Goal: Information Seeking & Learning: Learn about a topic

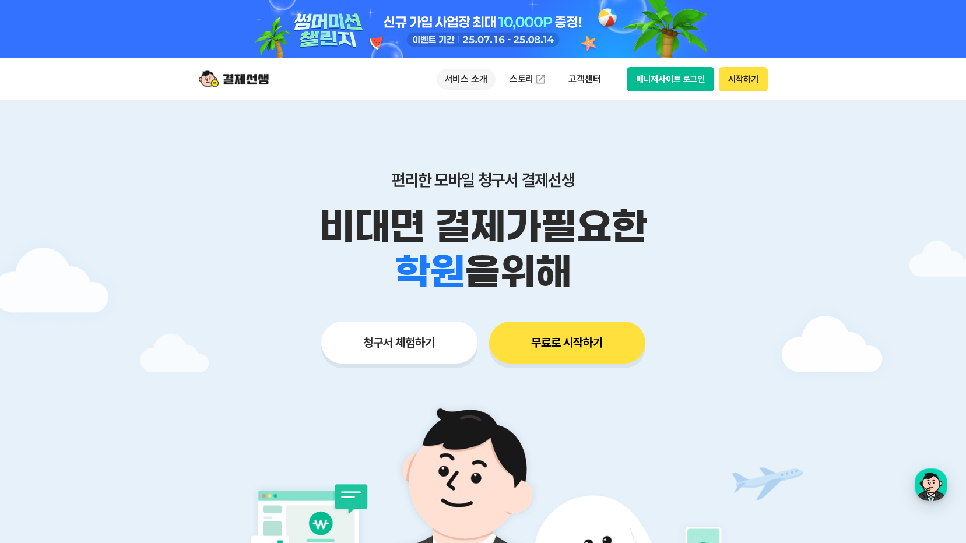
click at [483, 83] on p "서비스 소개" at bounding box center [466, 79] width 59 height 21
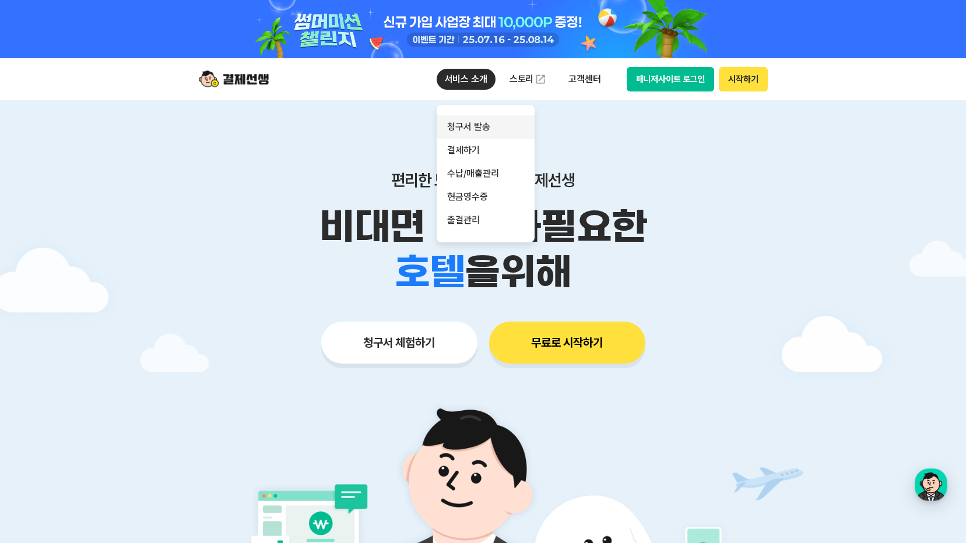
click at [473, 128] on link "청구서 발송" at bounding box center [486, 126] width 98 height 23
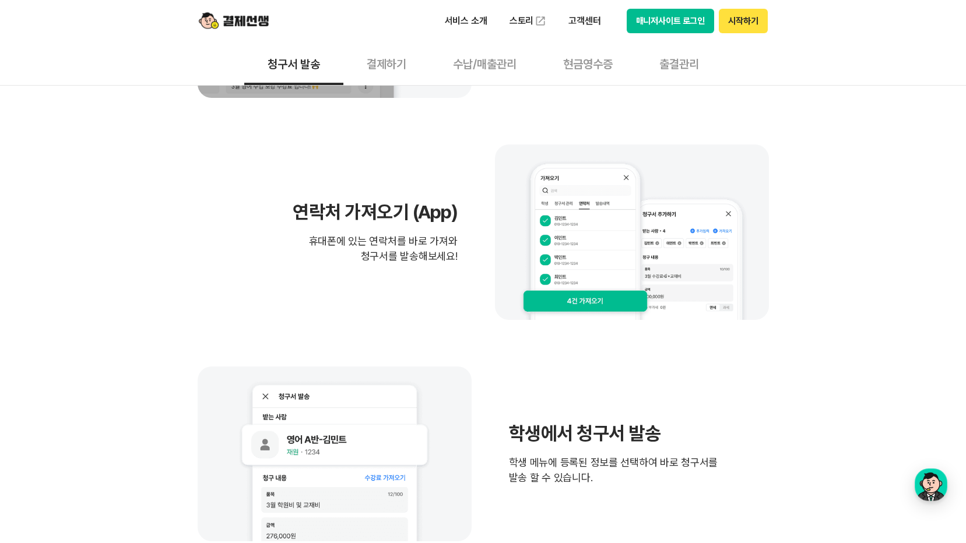
scroll to position [466, 0]
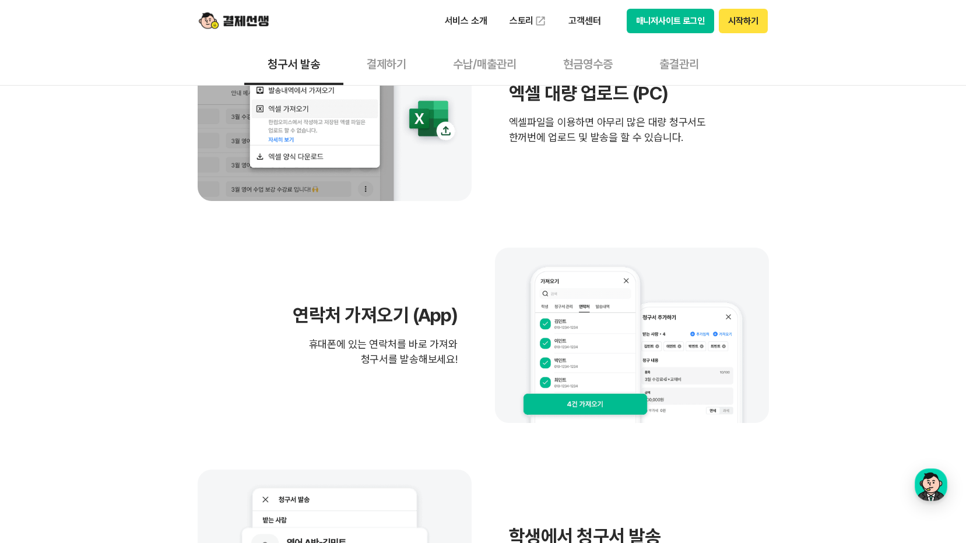
click at [394, 66] on button "결제하기" at bounding box center [386, 63] width 86 height 43
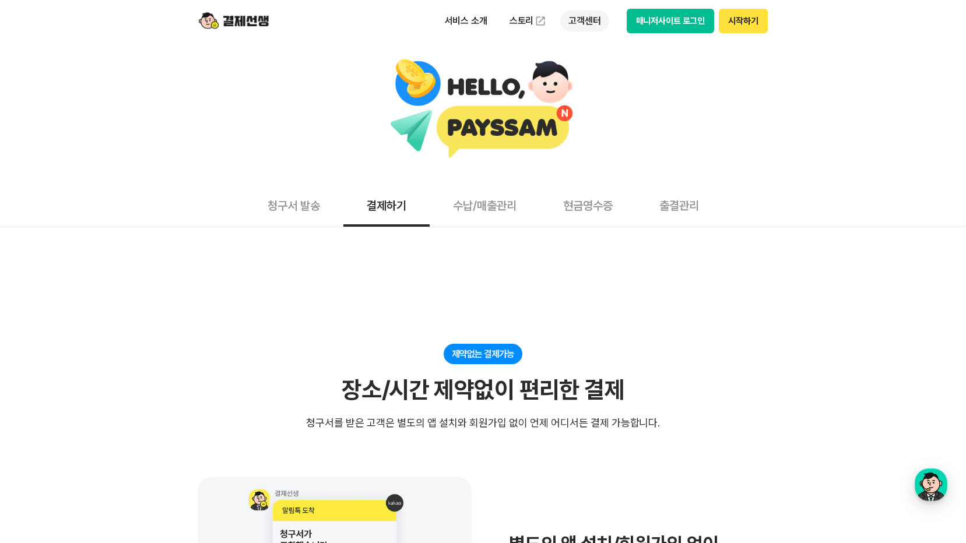
click at [598, 19] on p "고객센터" at bounding box center [584, 20] width 48 height 21
click at [589, 62] on link "자주 묻는 질문" at bounding box center [609, 68] width 98 height 23
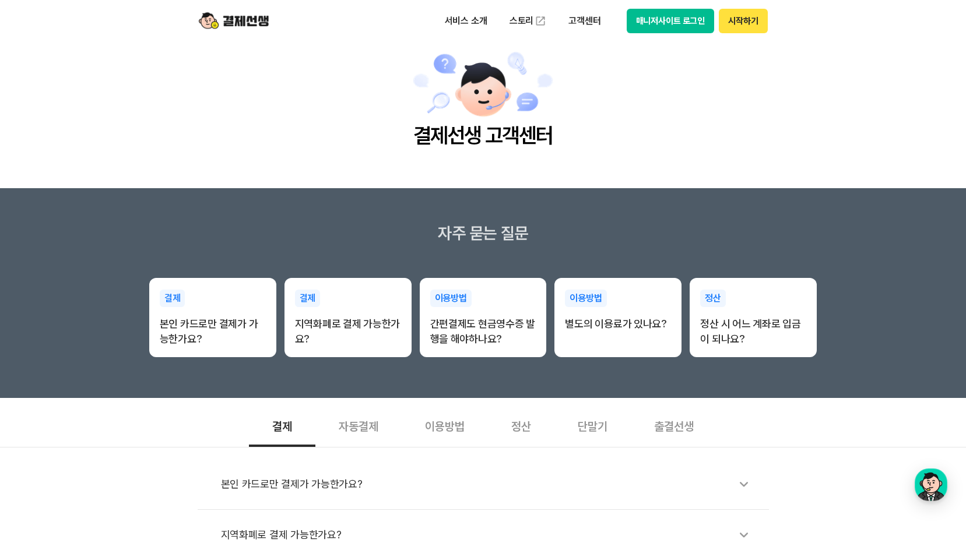
scroll to position [58, 0]
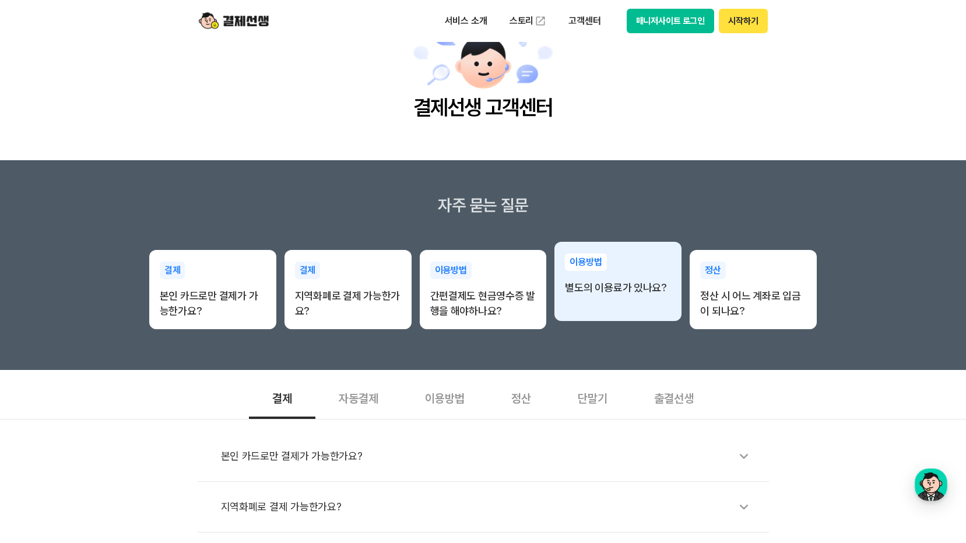
click at [599, 311] on div "이용방법 별도의 이용료가 있나요?" at bounding box center [617, 281] width 127 height 79
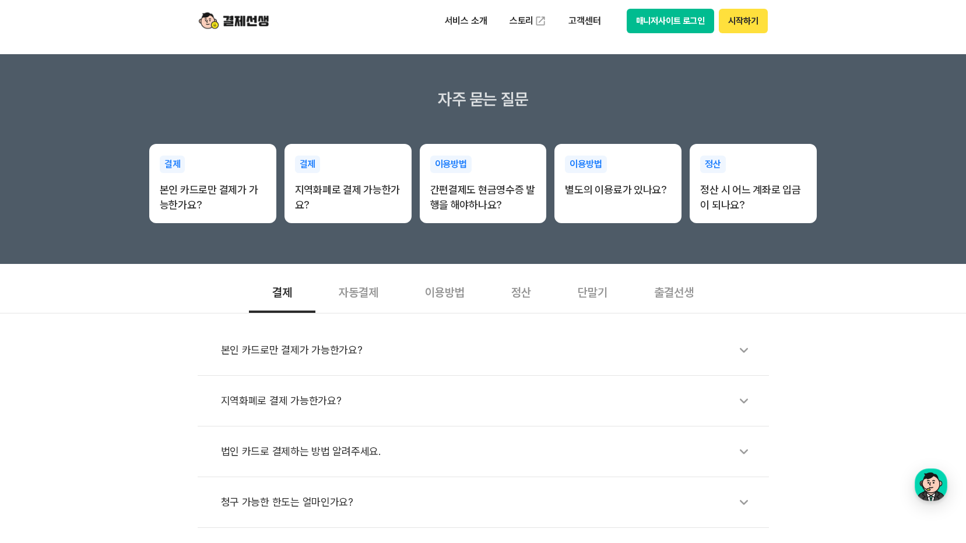
scroll to position [175, 0]
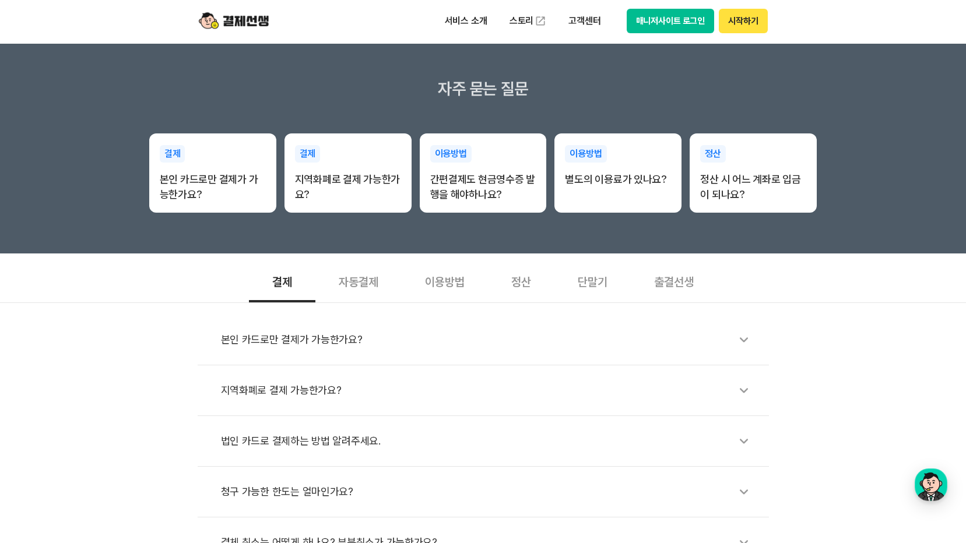
click at [358, 345] on div "본인 카드로만 결제가 가능한가요?" at bounding box center [489, 339] width 536 height 27
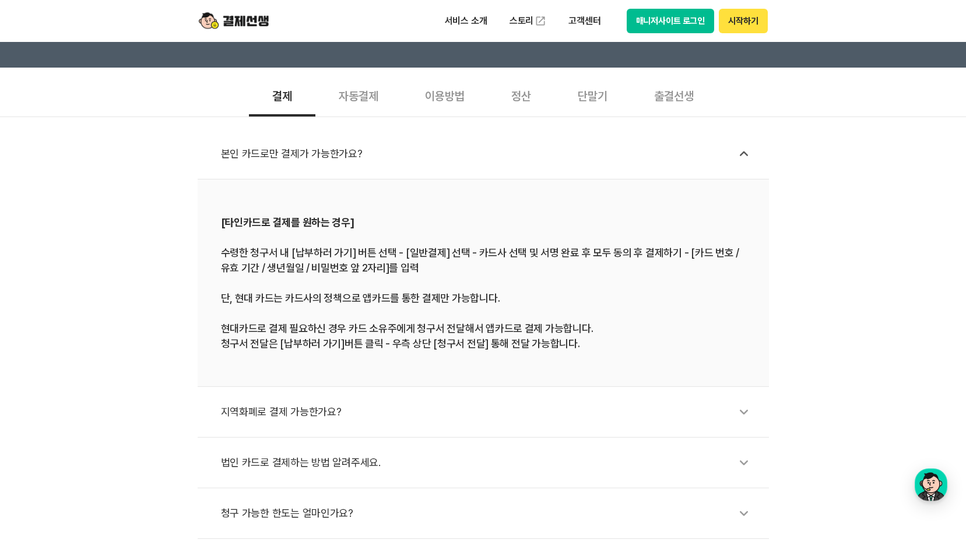
scroll to position [350, 0]
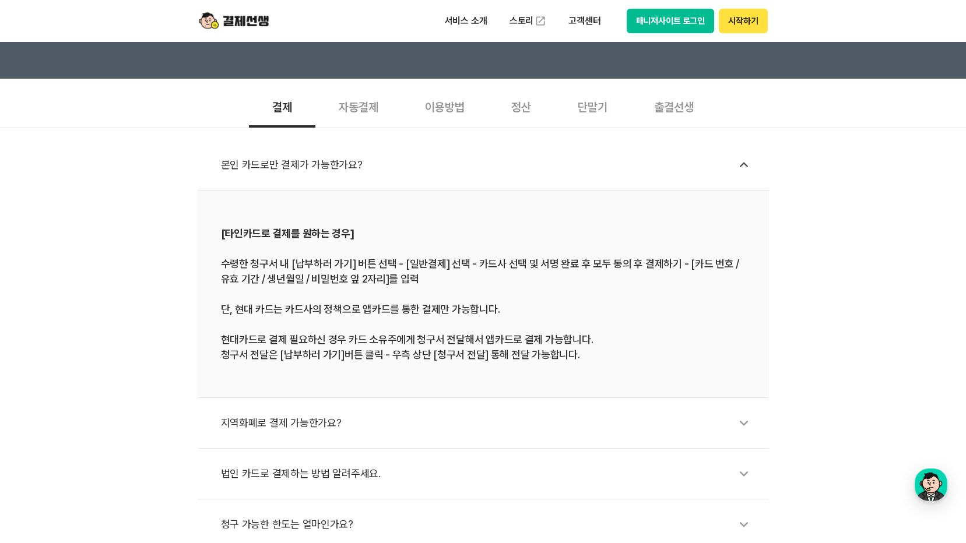
click at [451, 114] on div "이용방법" at bounding box center [445, 106] width 86 height 43
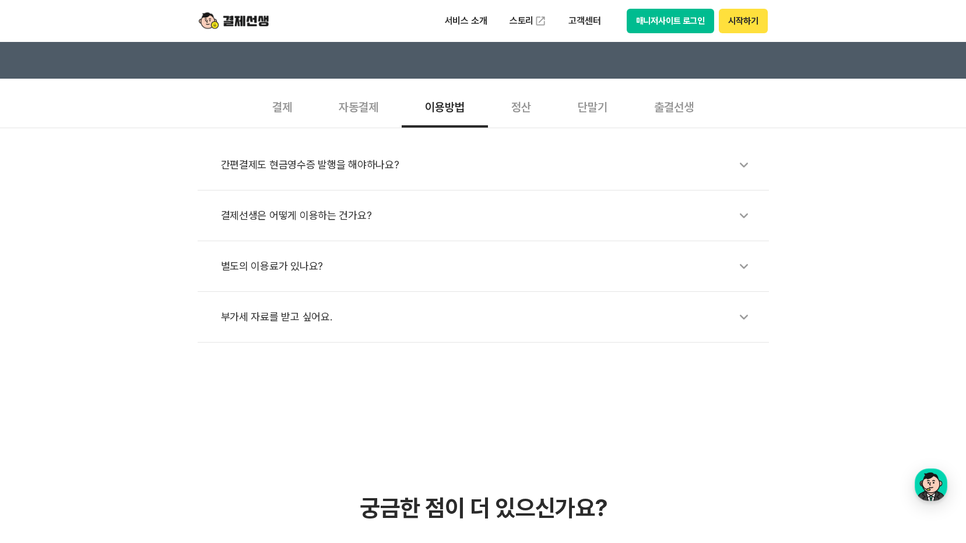
click at [522, 114] on div "정산" at bounding box center [521, 106] width 66 height 43
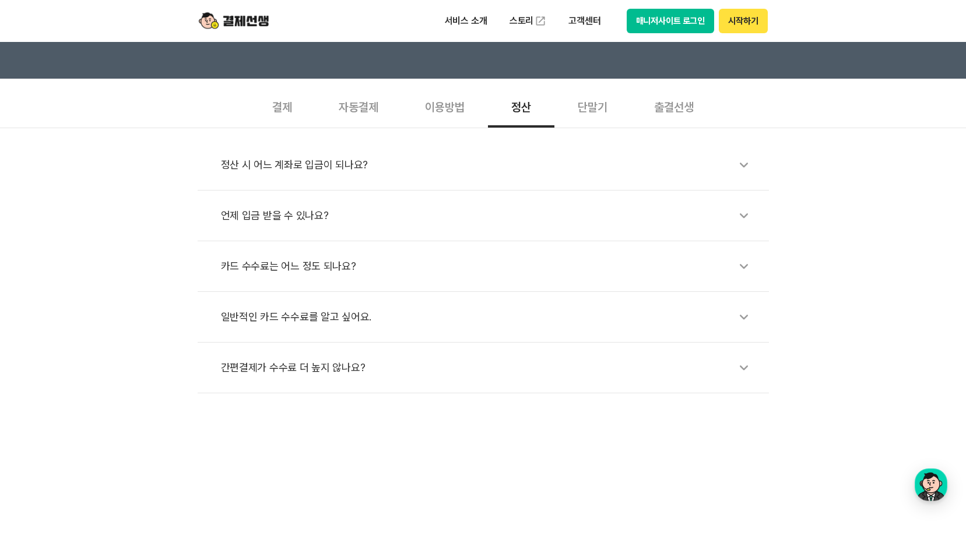
click at [500, 153] on div "정산 시 어느 계좌로 입금이 되나요?" at bounding box center [489, 165] width 536 height 27
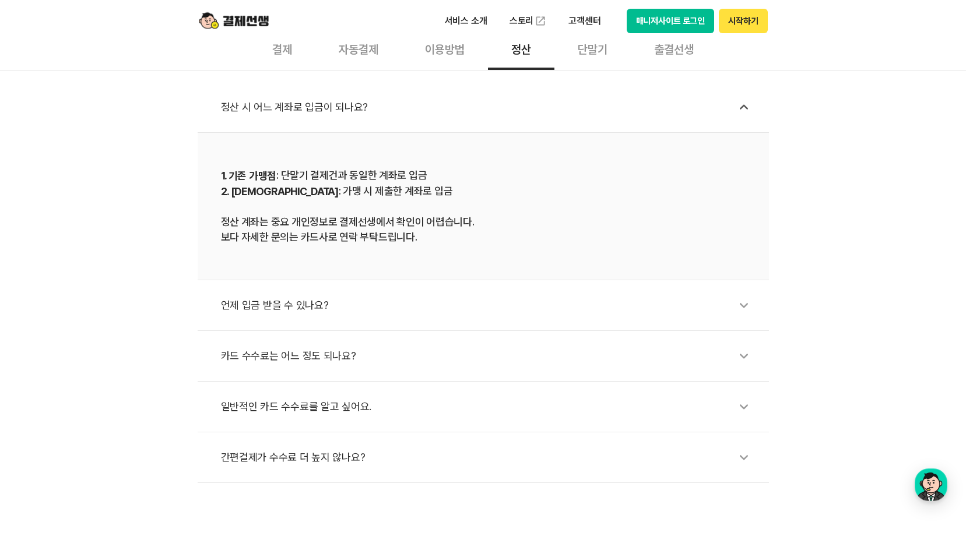
scroll to position [408, 0]
click at [451, 363] on div "카드 수수료는 어느 정도 되나요?" at bounding box center [489, 355] width 536 height 27
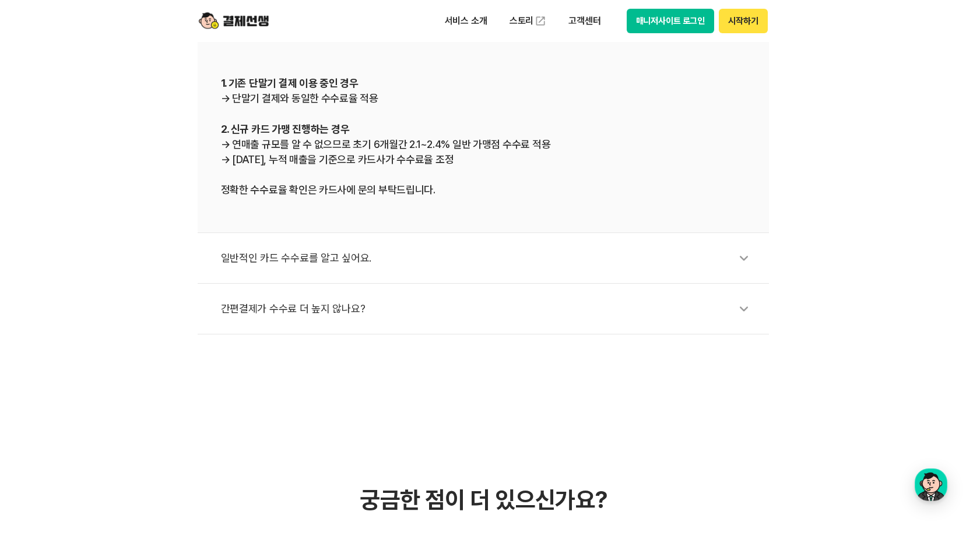
scroll to position [641, 0]
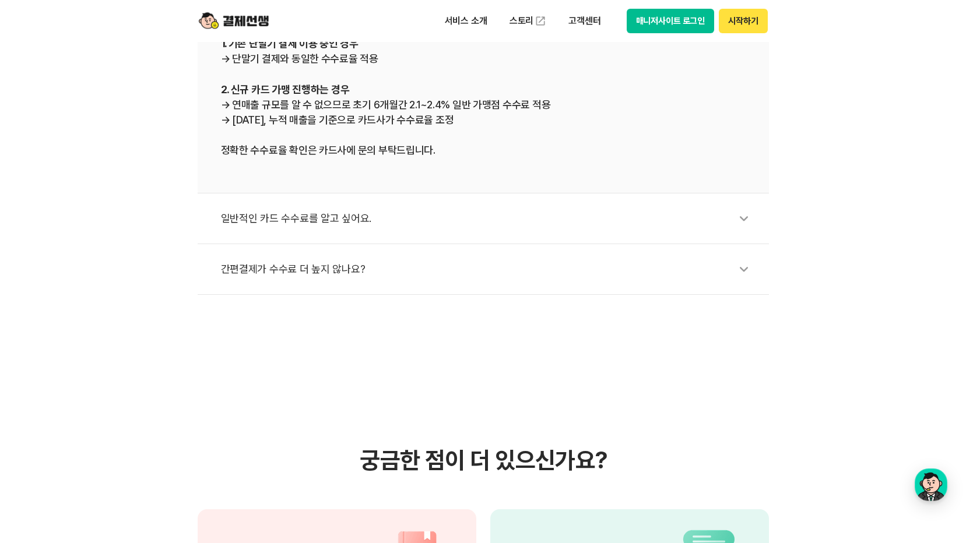
click at [435, 273] on div "간편결제가 수수료 더 높지 않나요?" at bounding box center [489, 269] width 536 height 27
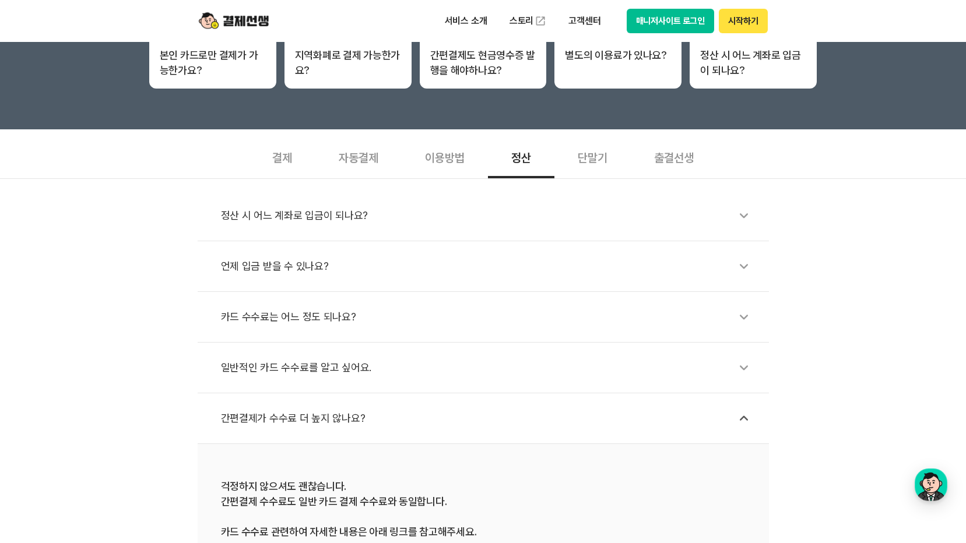
scroll to position [233, 0]
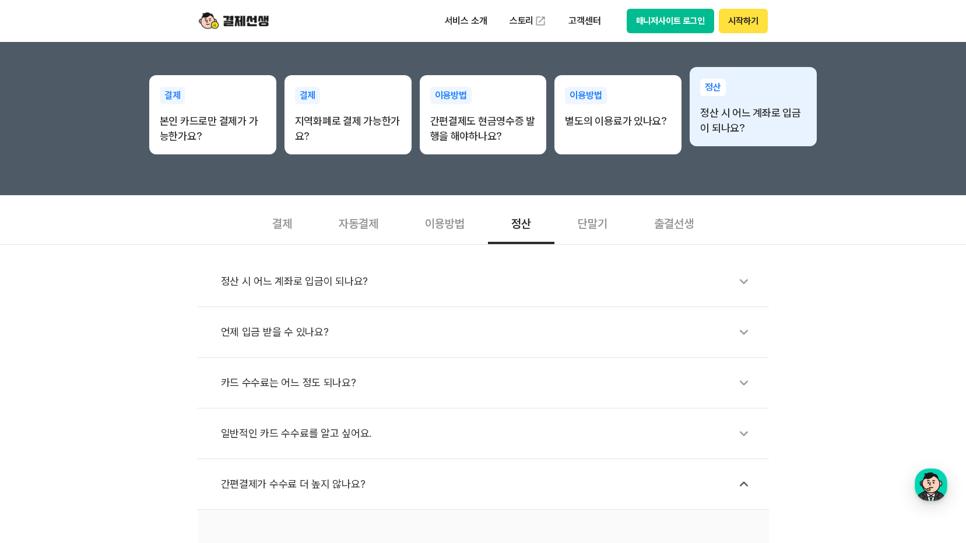
click at [722, 126] on p "정산 시 어느 계좌로 입금이 되나요?" at bounding box center [753, 121] width 106 height 30
